Goal: Register for event/course

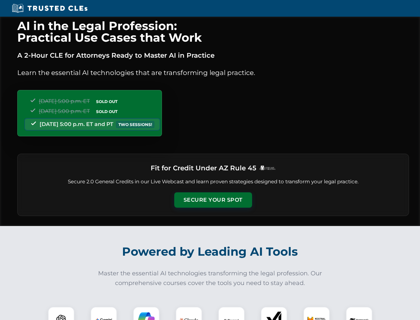
click at [213, 200] on button "Secure Your Spot" at bounding box center [213, 199] width 78 height 15
click at [61, 313] on img at bounding box center [61, 319] width 19 height 19
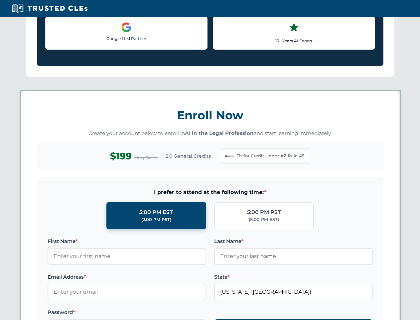
click at [146, 313] on label "Password *" at bounding box center [127, 312] width 159 height 8
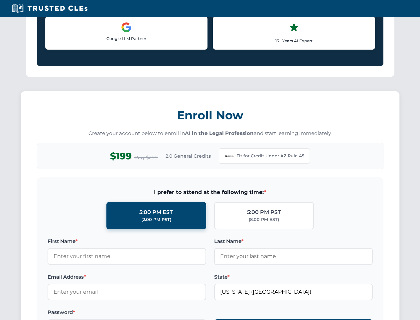
scroll to position [649, 0]
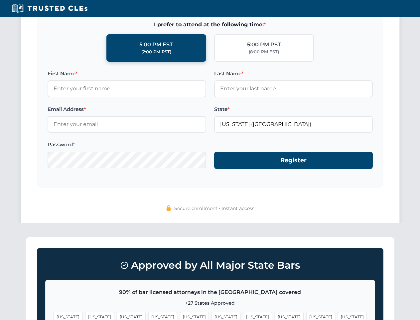
click at [307, 313] on span "[US_STATE]" at bounding box center [321, 317] width 29 height 10
